Goal: Task Accomplishment & Management: Manage account settings

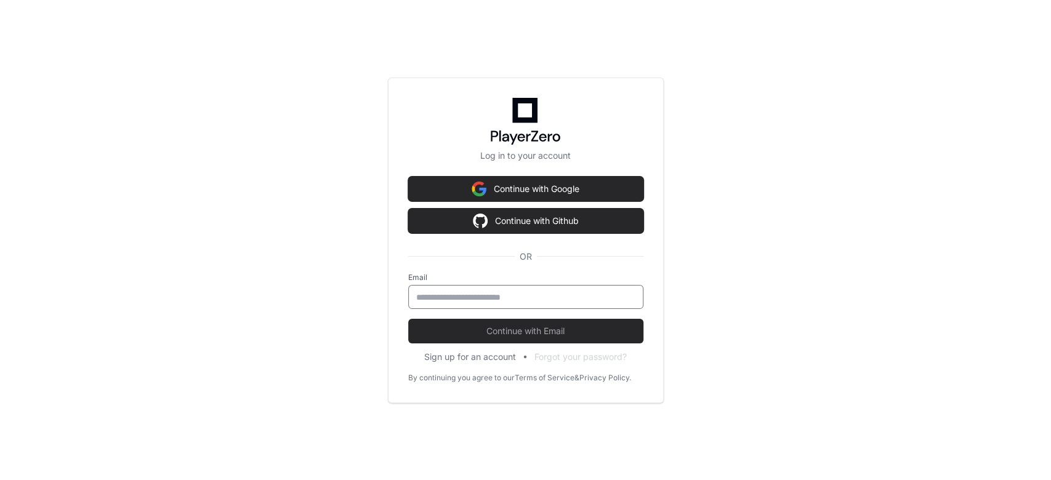
click at [505, 292] on input "email" at bounding box center [525, 297] width 219 height 12
click at [283, 258] on div "Log in to your account Continue with Google Continue with Github OR Email Conti…" at bounding box center [525, 240] width 1051 height 480
click at [419, 297] on input "email" at bounding box center [525, 297] width 219 height 12
type input "**********"
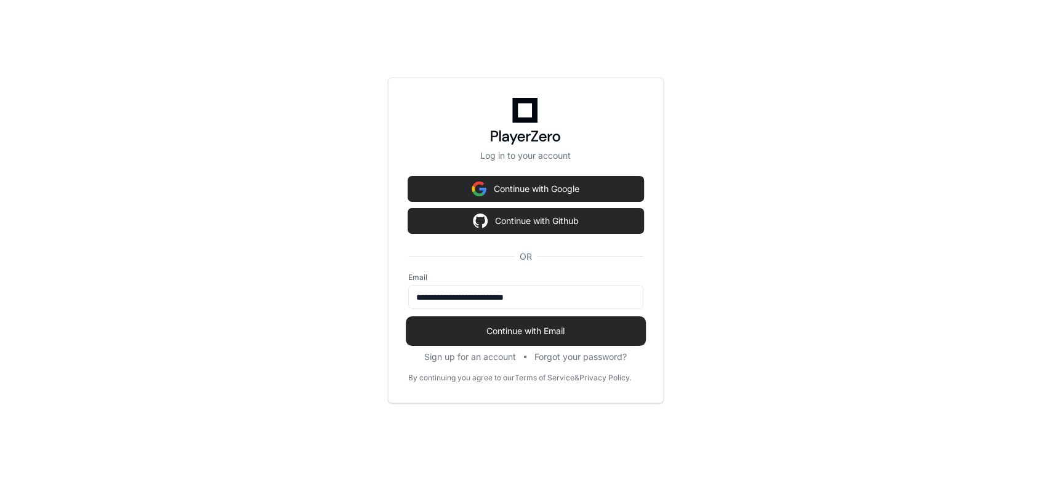
click at [562, 336] on span "Continue with Email" at bounding box center [525, 331] width 235 height 12
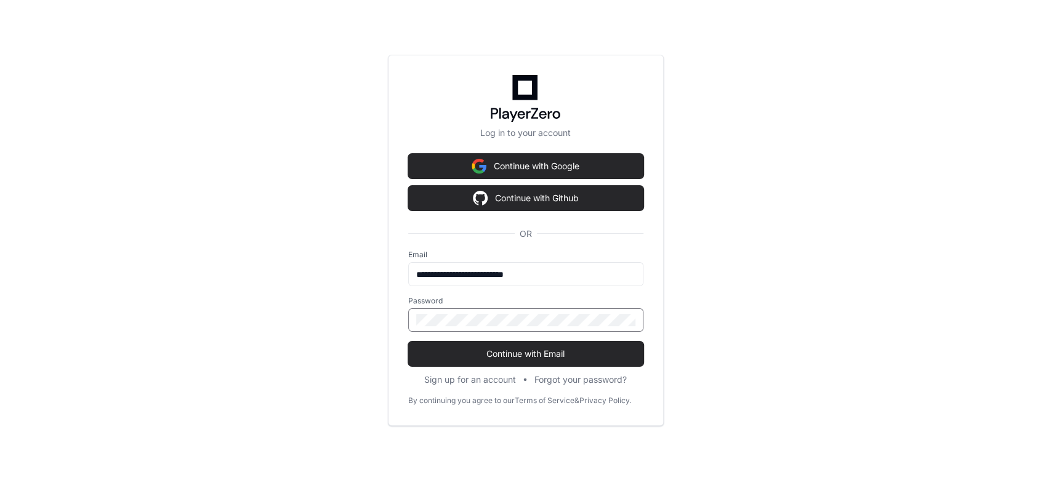
click at [408, 342] on button "Continue with Email" at bounding box center [525, 354] width 235 height 25
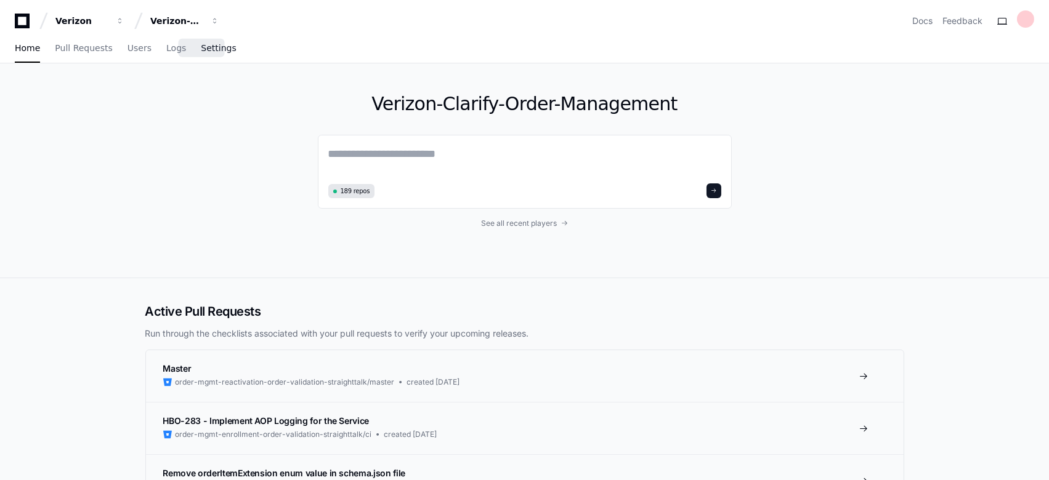
click at [210, 50] on span "Settings" at bounding box center [218, 47] width 35 height 7
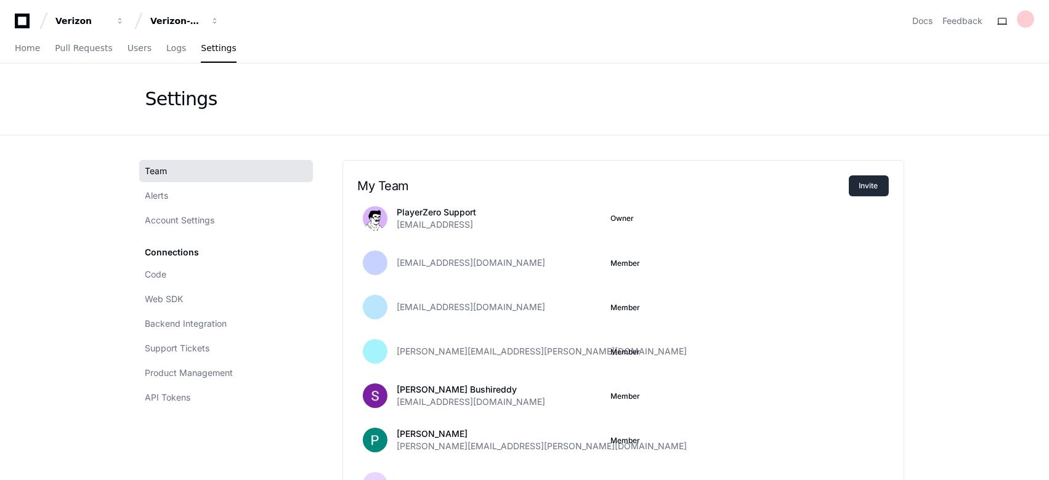
click at [868, 188] on button "Invite" at bounding box center [868, 185] width 40 height 21
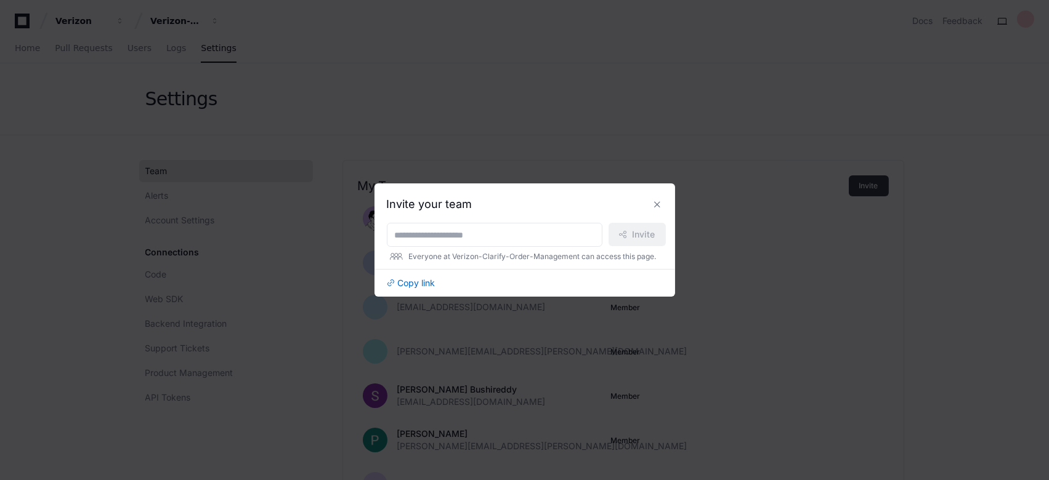
click at [868, 188] on div at bounding box center [524, 240] width 1049 height 480
